Goal: Information Seeking & Learning: Learn about a topic

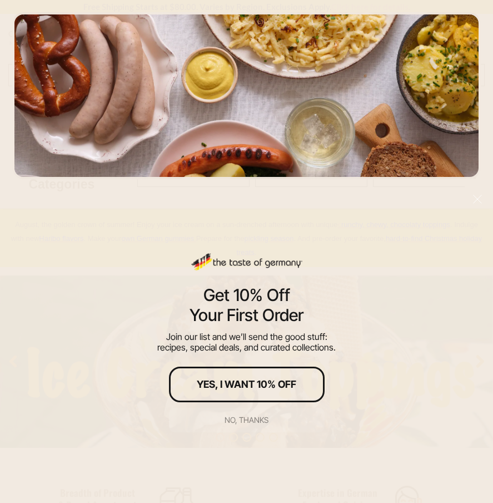
click at [254, 422] on div "No, thanks" at bounding box center [247, 420] width 44 height 8
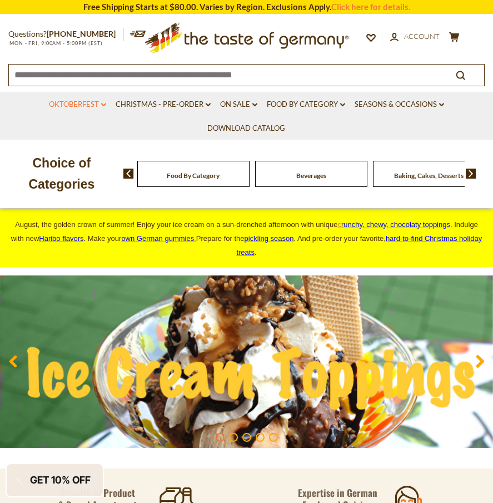
click at [87, 102] on link "Oktoberfest dropdown_arrow" at bounding box center [77, 104] width 57 height 12
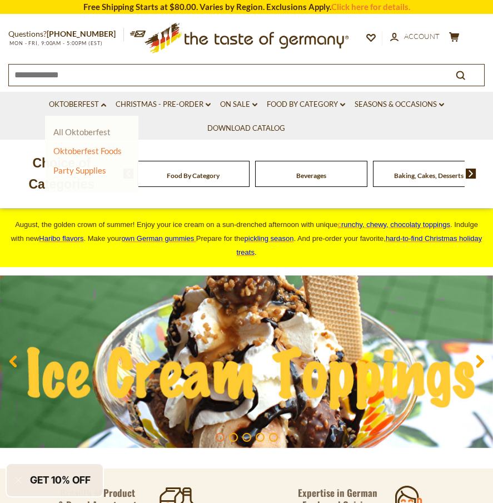
click at [96, 133] on link "All Oktoberfest" at bounding box center [81, 132] width 57 height 10
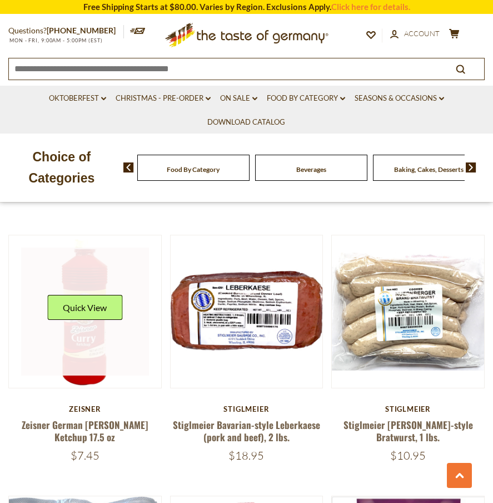
scroll to position [2638, 0]
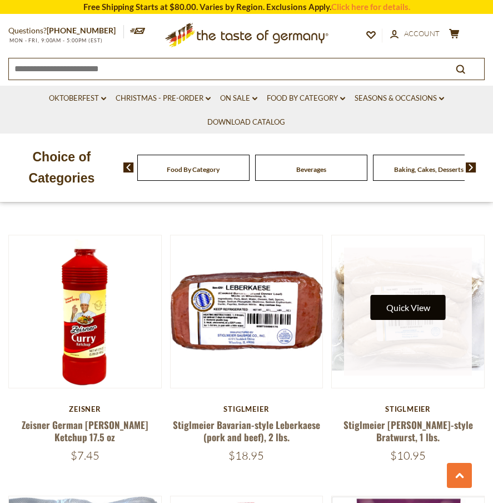
click at [414, 315] on button "Quick View" at bounding box center [408, 307] width 75 height 25
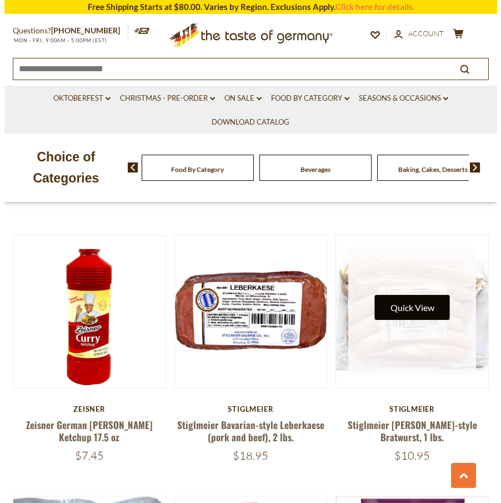
scroll to position [2662, 0]
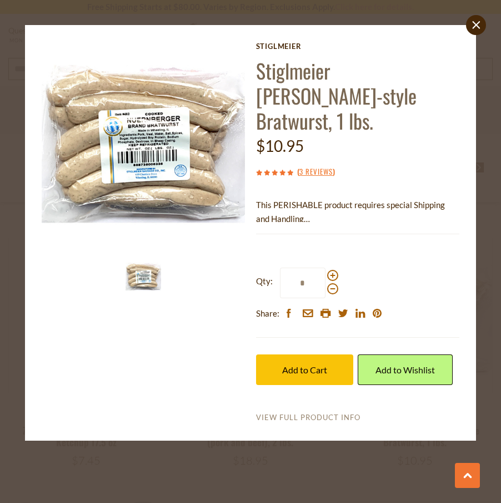
click at [292, 413] on link "View Full Product Info" at bounding box center [308, 418] width 105 height 10
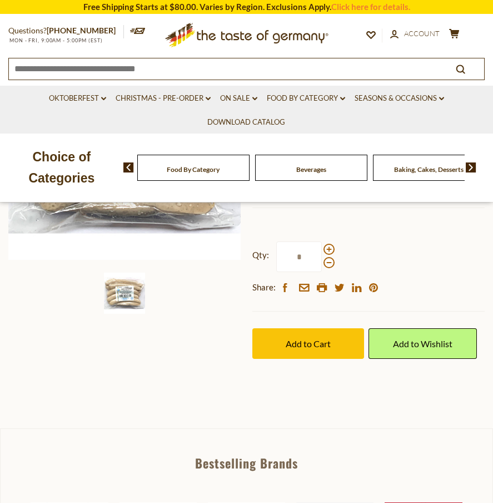
scroll to position [213, 0]
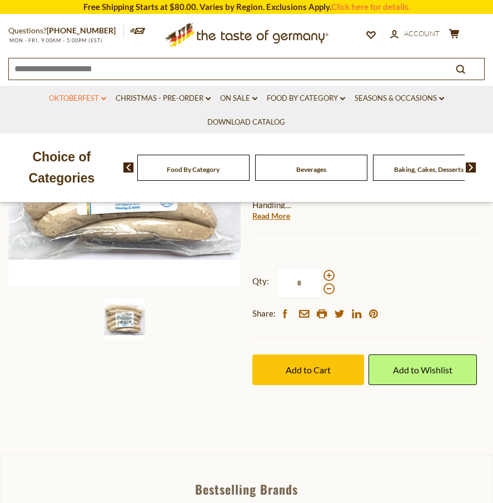
click at [98, 97] on link "Oktoberfest dropdown_arrow" at bounding box center [77, 98] width 57 height 12
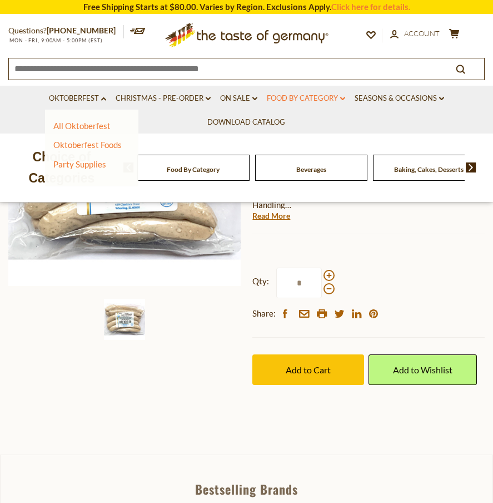
click at [299, 100] on link "Food By Category dropdown_arrow" at bounding box center [306, 98] width 78 height 12
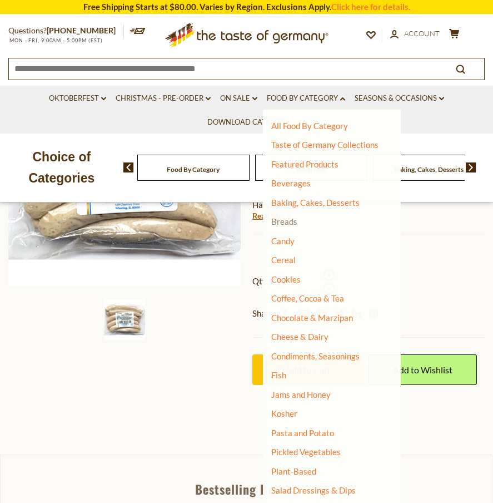
click at [286, 220] on link "Breads" at bounding box center [284, 221] width 26 height 10
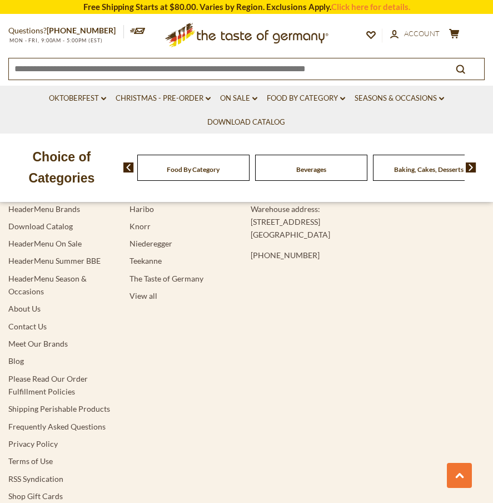
scroll to position [4332, 0]
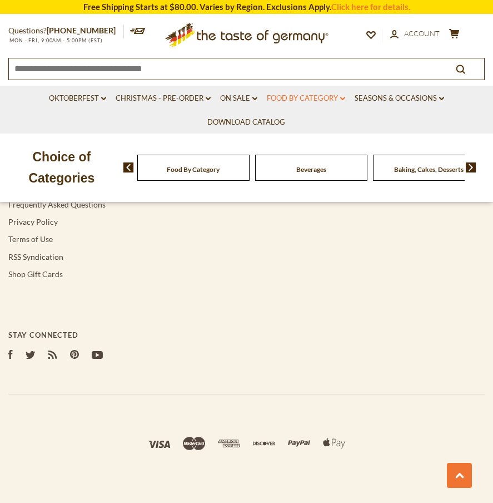
click at [325, 96] on link "Food By Category dropdown_arrow" at bounding box center [306, 98] width 78 height 12
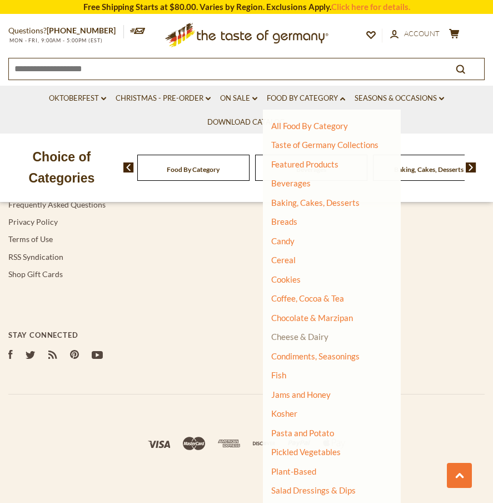
click at [312, 339] on link "Cheese & Dairy" at bounding box center [299, 336] width 57 height 10
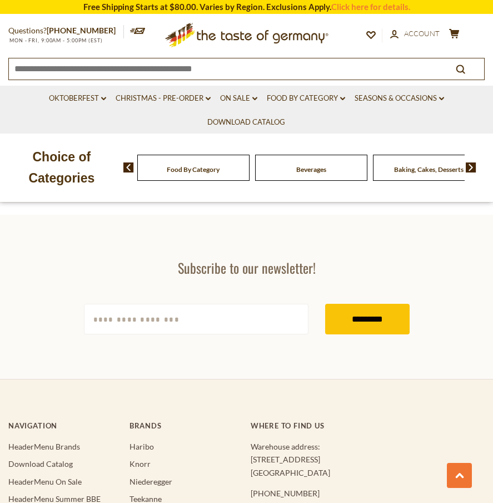
scroll to position [2206, 0]
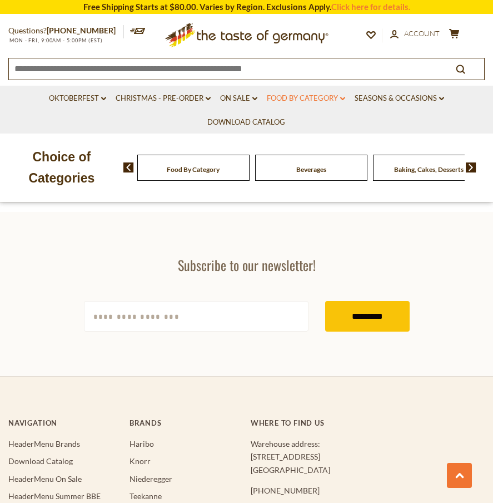
click at [292, 95] on link "Food By Category dropdown_arrow" at bounding box center [306, 98] width 78 height 12
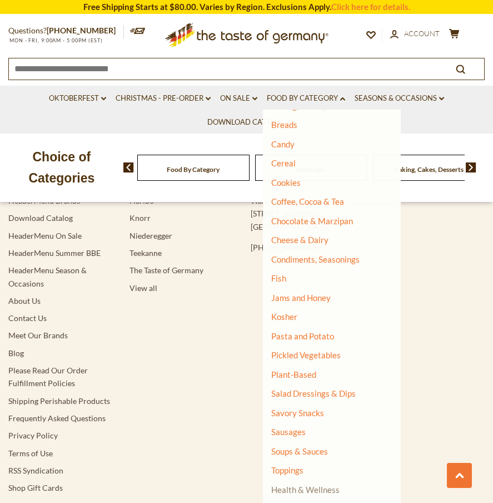
scroll to position [2451, 0]
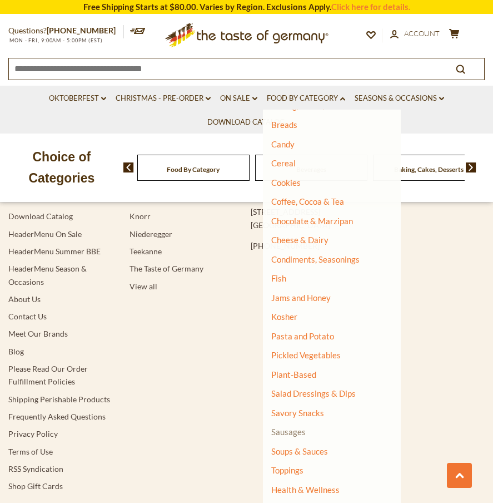
click at [289, 432] on link "Sausages" at bounding box center [288, 431] width 34 height 10
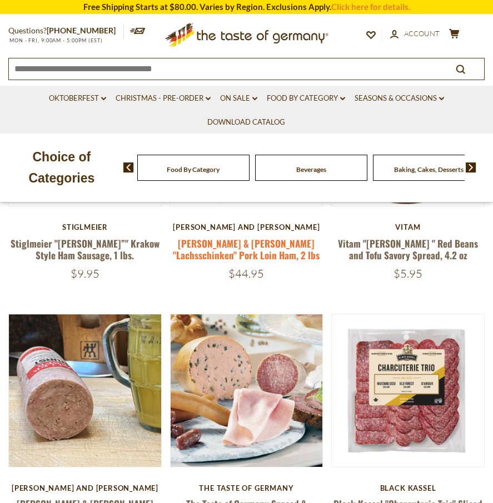
scroll to position [400, 0]
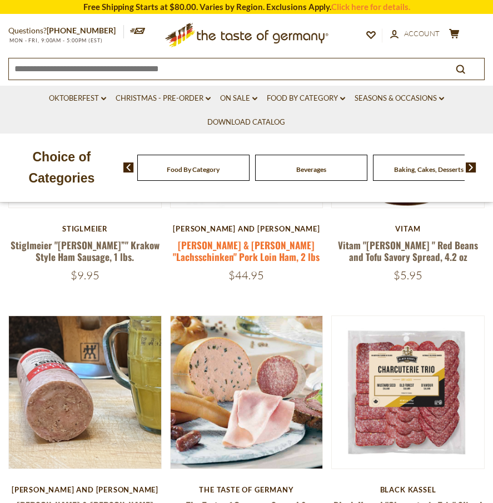
click at [266, 244] on link "[PERSON_NAME] & [PERSON_NAME] "Lachsschinken" Pork Loin Ham, 2 lbs" at bounding box center [246, 251] width 147 height 26
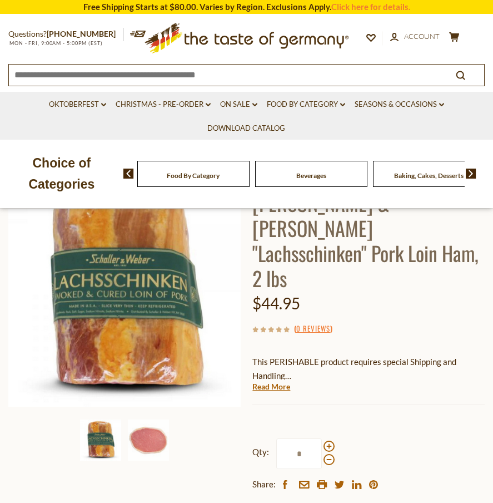
scroll to position [94, 0]
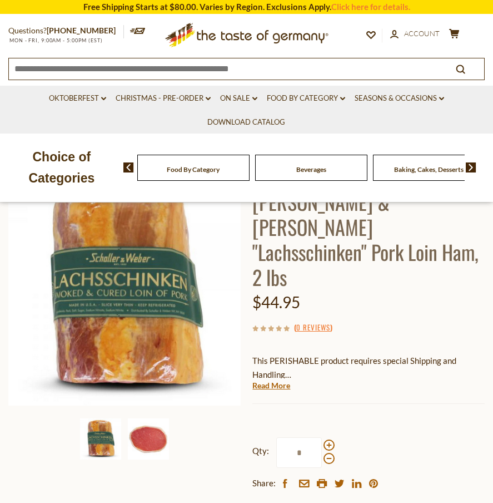
click at [148, 435] on img at bounding box center [148, 438] width 41 height 41
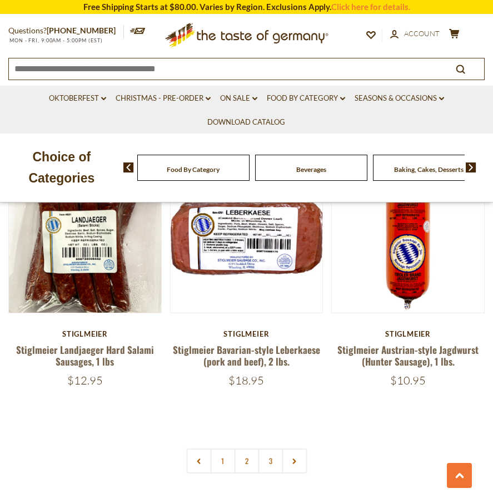
scroll to position [3270, 0]
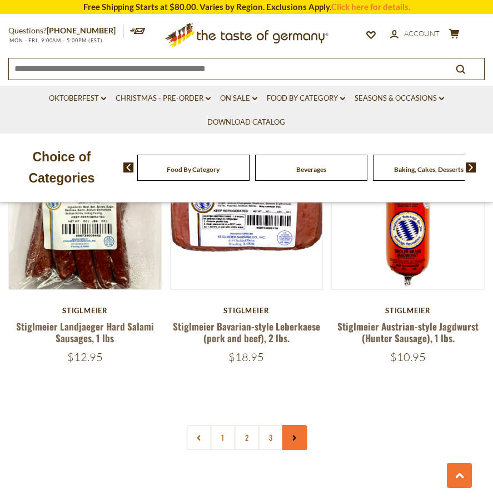
click at [291, 425] on link at bounding box center [294, 437] width 25 height 25
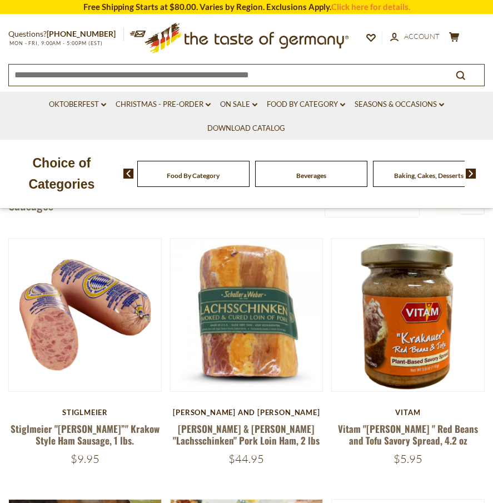
scroll to position [217, 0]
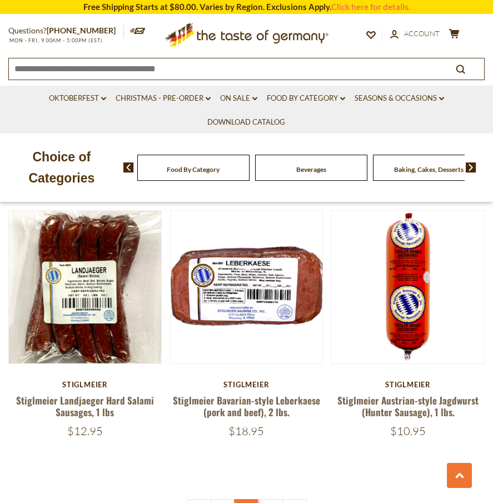
click at [241, 499] on link "2" at bounding box center [246, 511] width 25 height 25
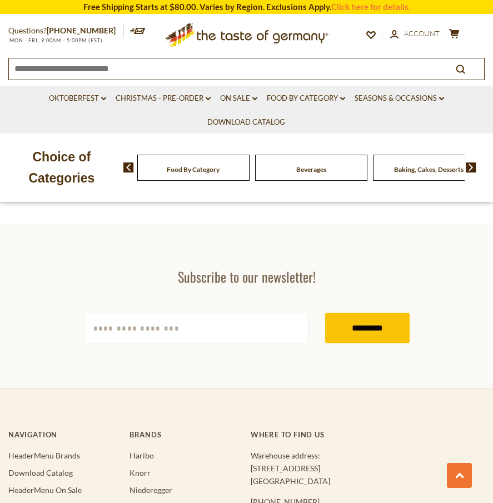
scroll to position [3918, 0]
